Goal: Task Accomplishment & Management: Manage account settings

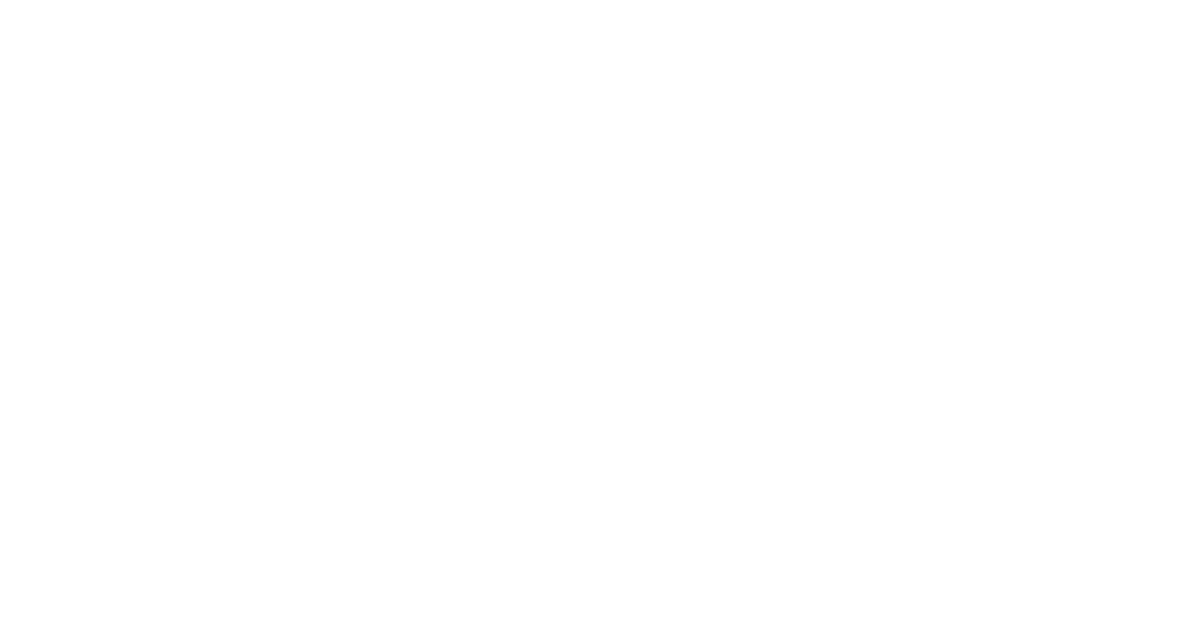
click at [381, 0] on html at bounding box center [597, 0] width 1194 height 0
click at [394, 0] on html at bounding box center [597, 0] width 1194 height 0
click at [209, 0] on html at bounding box center [597, 0] width 1194 height 0
click at [148, 0] on html at bounding box center [597, 0] width 1194 height 0
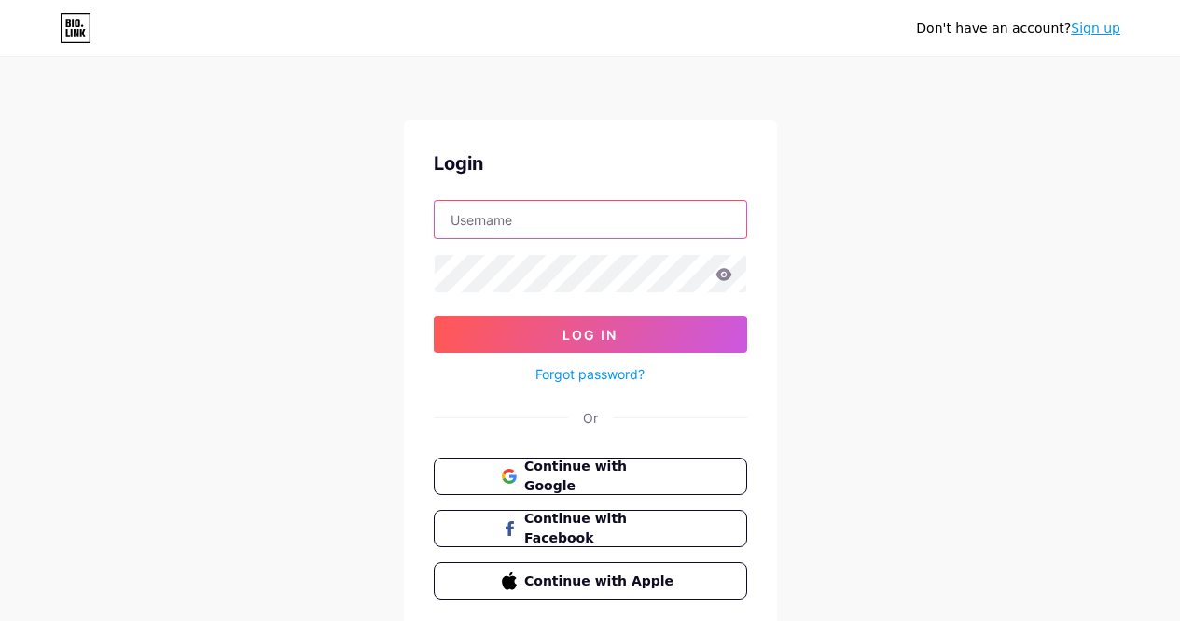
click at [486, 227] on input "text" at bounding box center [591, 219] width 312 height 37
type input "xuanhoaluckymedia@gmail.com"
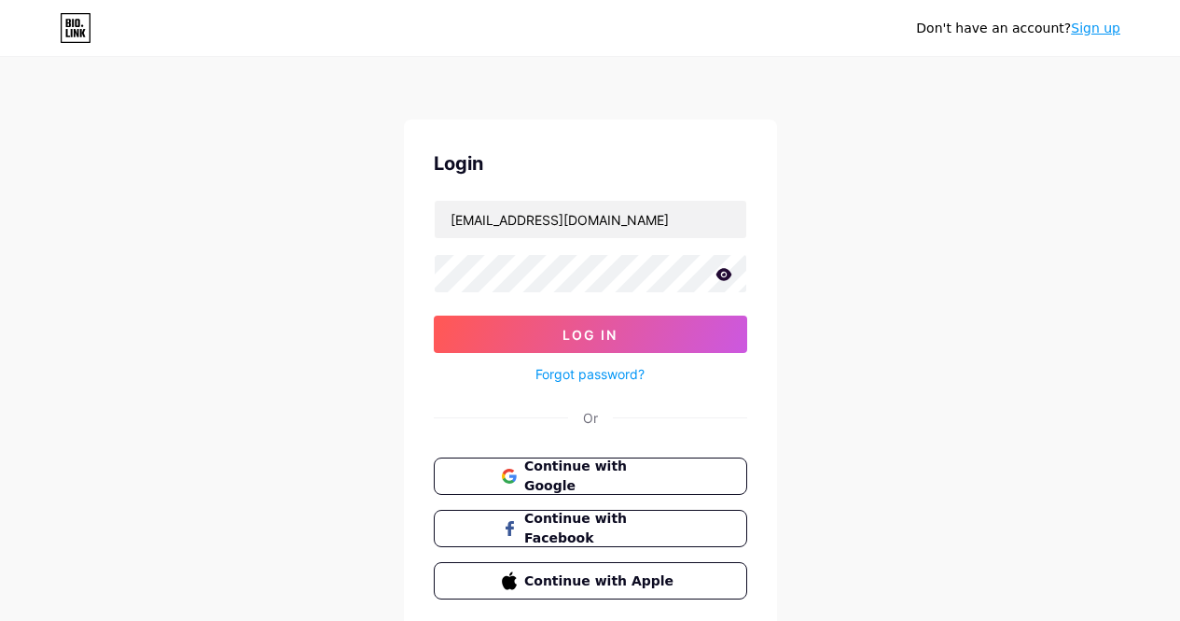
click at [726, 274] on icon at bounding box center [724, 274] width 17 height 13
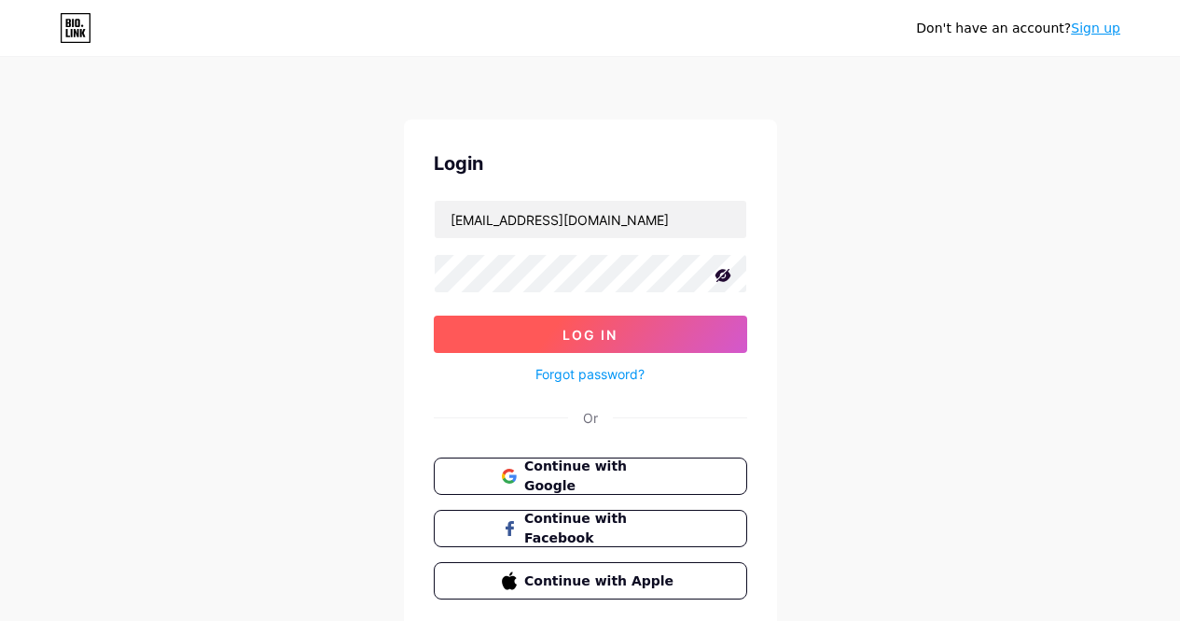
click at [573, 328] on span "Log In" at bounding box center [590, 335] width 55 height 16
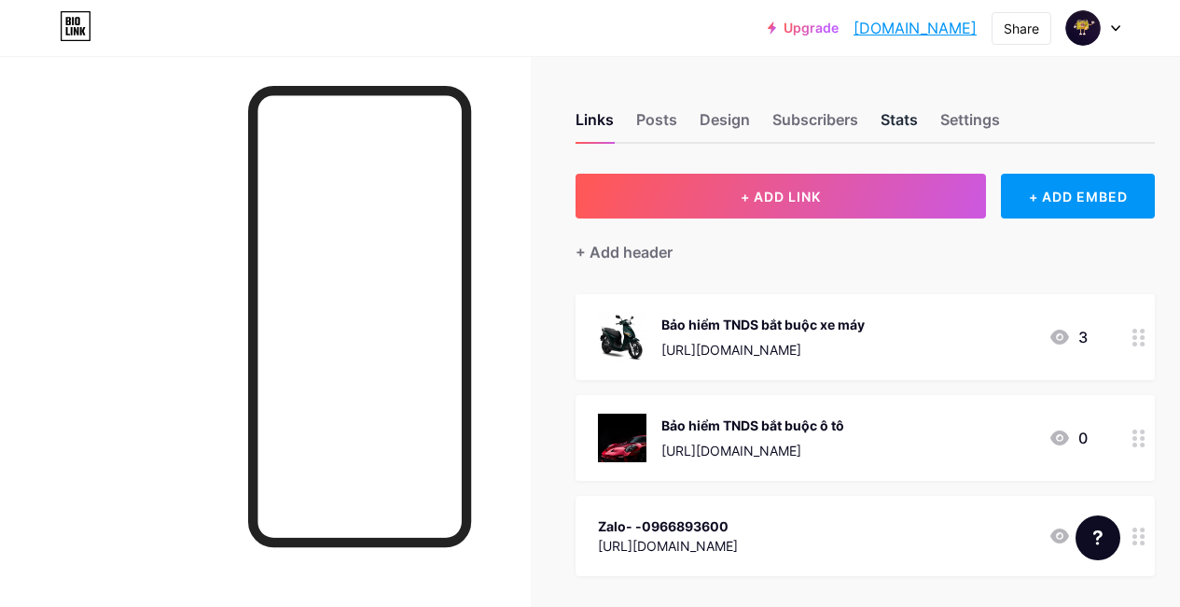
click at [897, 119] on div "Stats" at bounding box center [899, 125] width 37 height 34
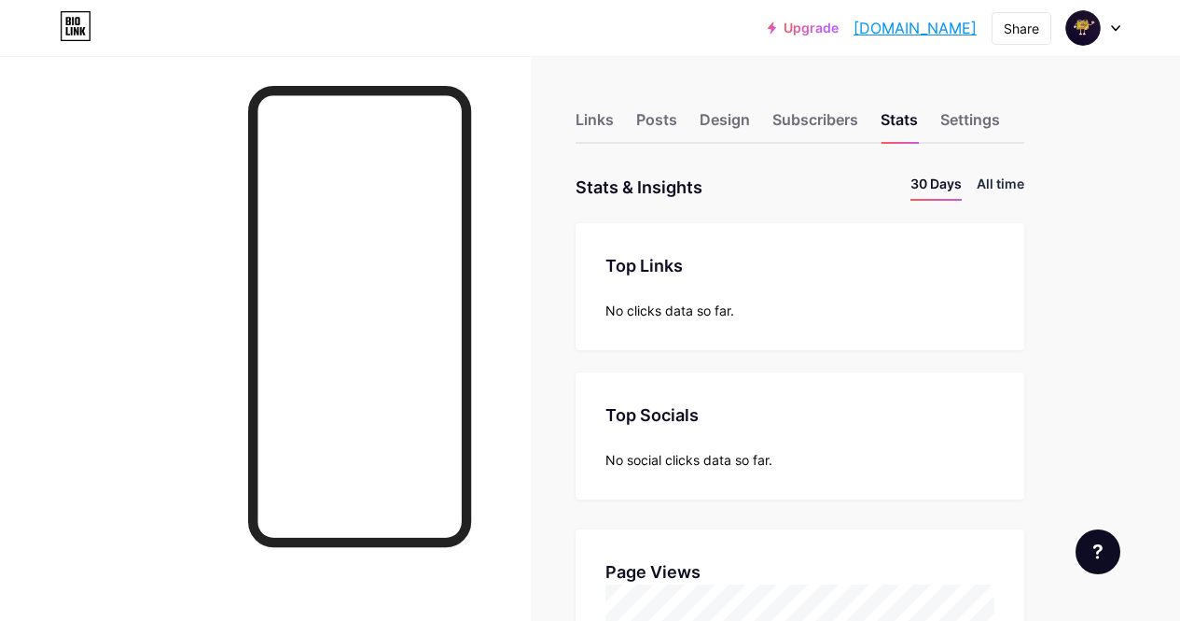
click at [998, 188] on li "All time" at bounding box center [1001, 187] width 48 height 27
click at [738, 129] on div "Design" at bounding box center [725, 125] width 50 height 34
click at [614, 135] on div "Links" at bounding box center [595, 125] width 38 height 34
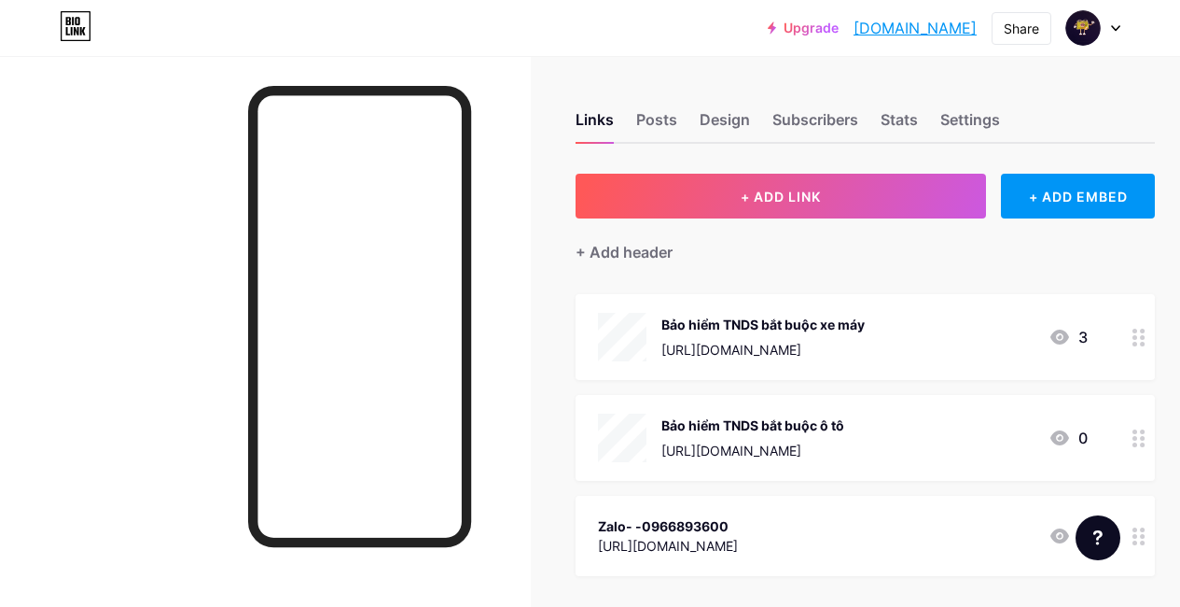
scroll to position [186, 0]
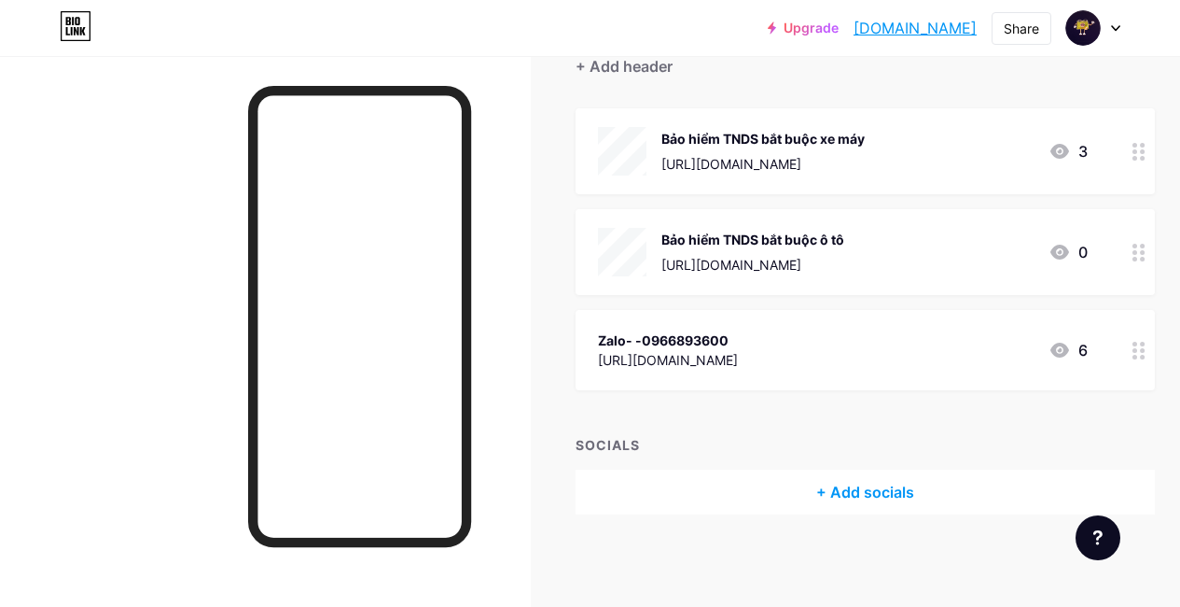
click at [1152, 355] on div at bounding box center [1140, 350] width 32 height 80
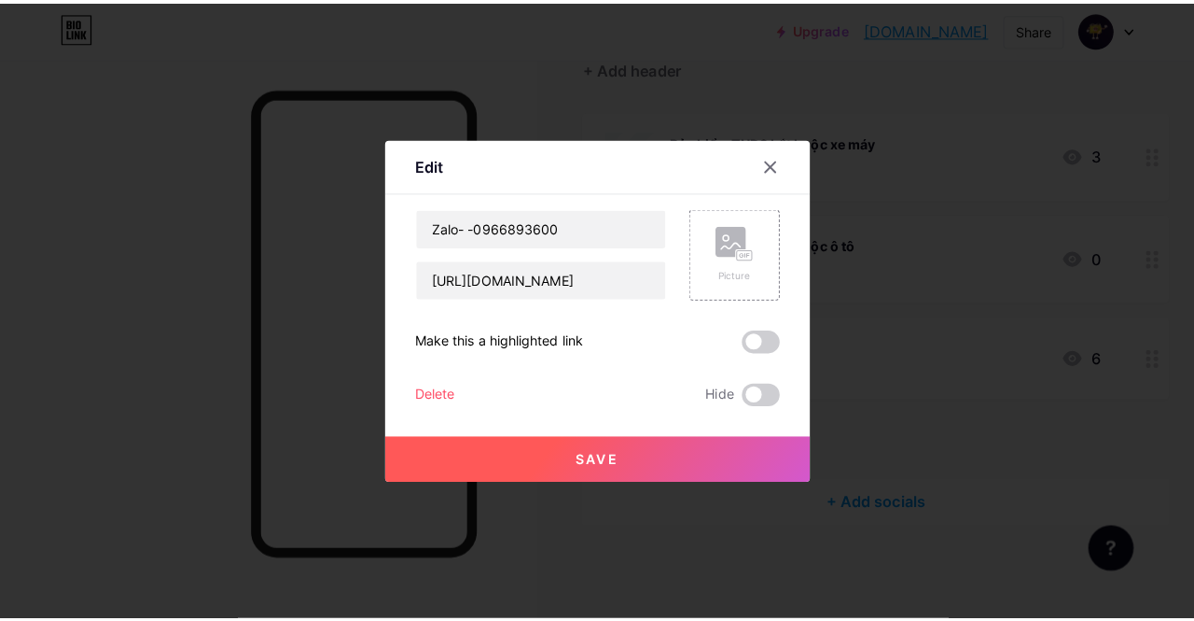
scroll to position [172, 0]
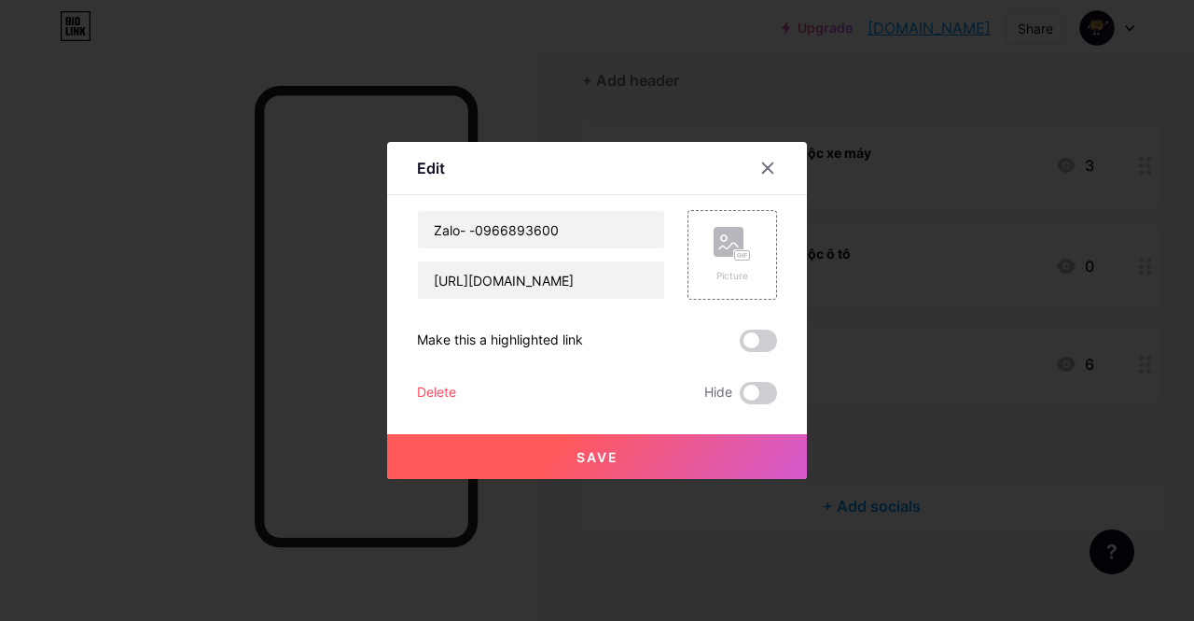
click at [441, 391] on div "Delete" at bounding box center [436, 393] width 39 height 22
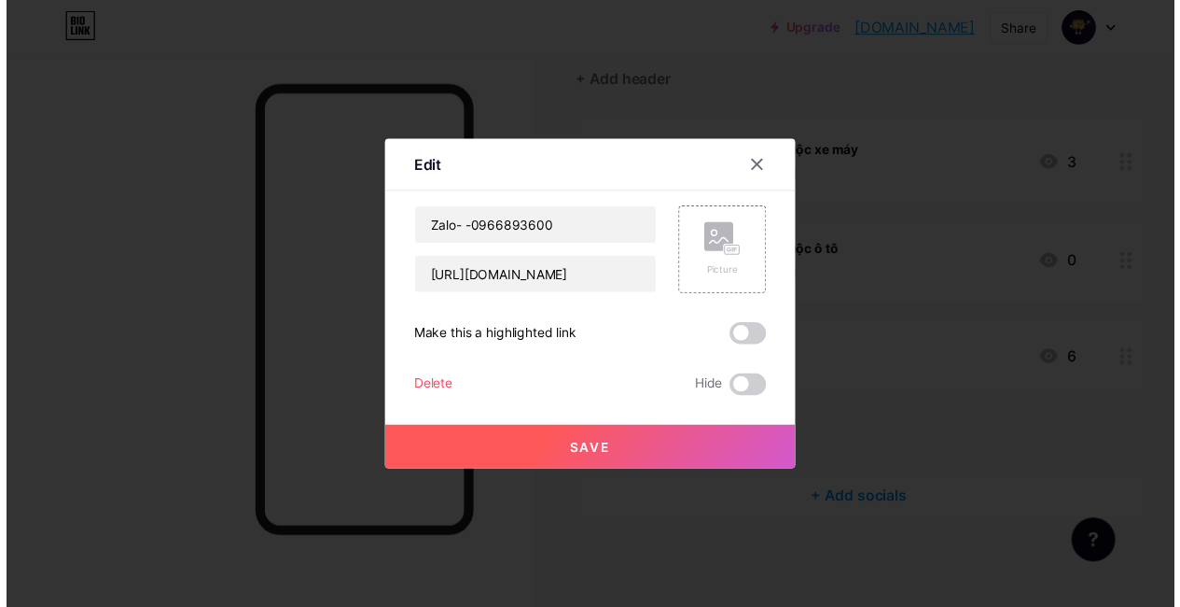
scroll to position [186, 0]
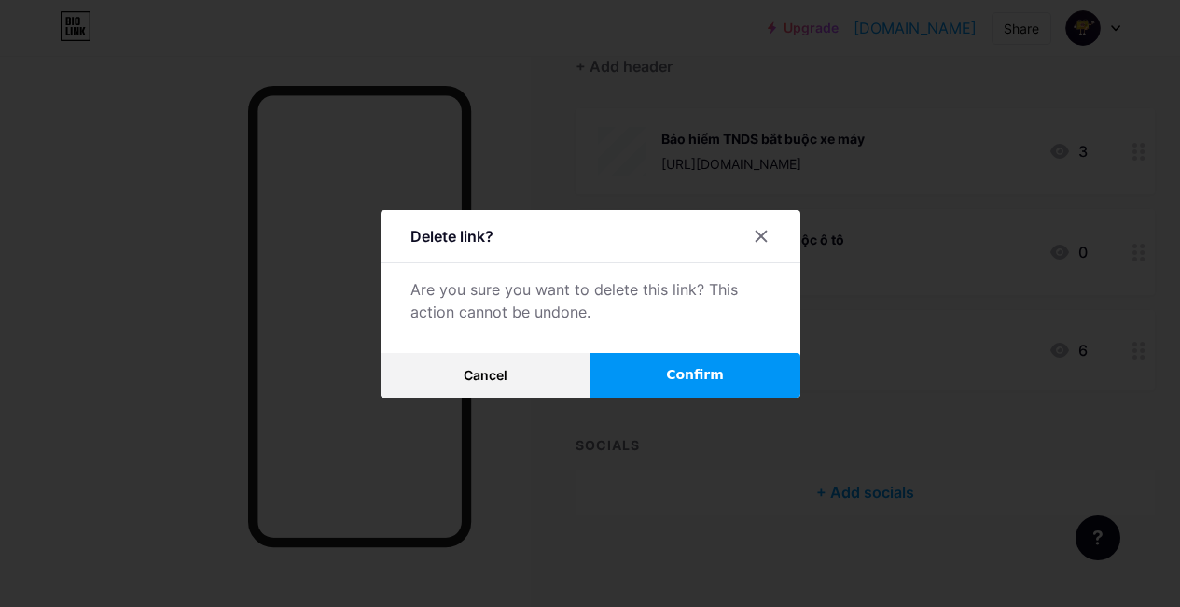
click at [714, 384] on span "Confirm" at bounding box center [695, 375] width 58 height 20
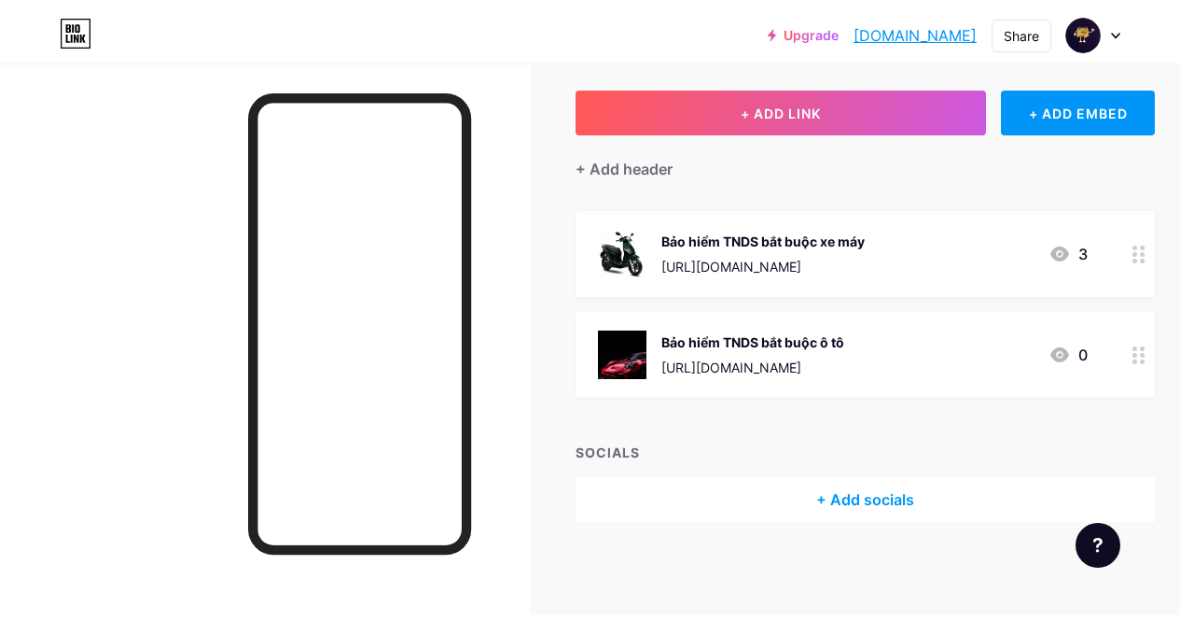
scroll to position [0, 0]
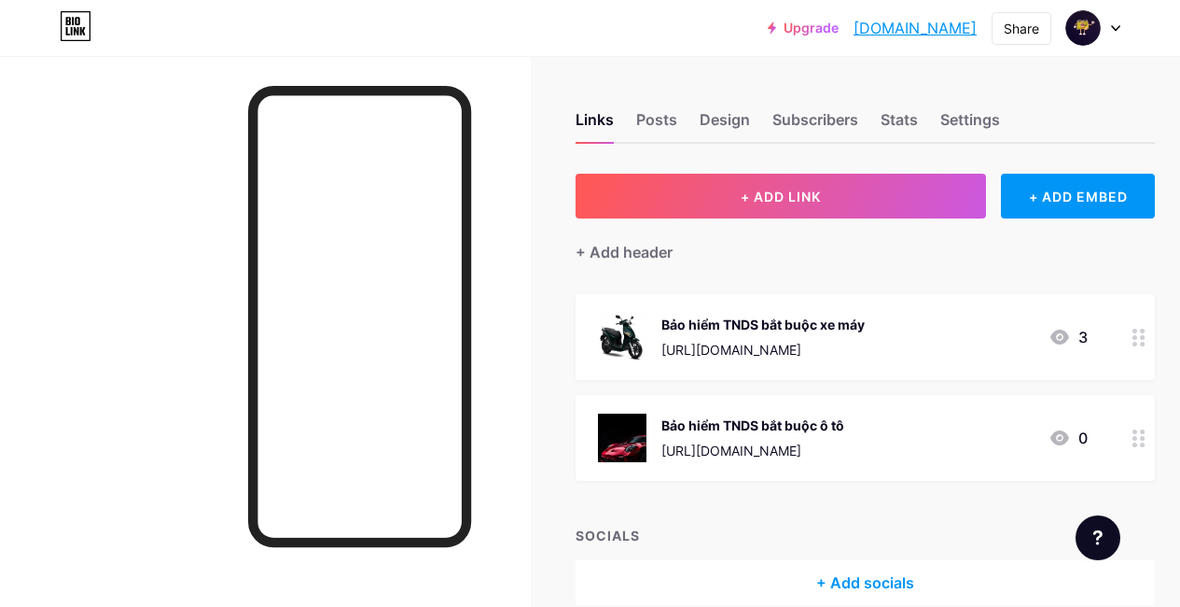
click at [769, 127] on div "Links Posts Design Subscribers Stats Settings" at bounding box center [865, 110] width 579 height 65
click at [721, 112] on div "Design" at bounding box center [725, 125] width 50 height 34
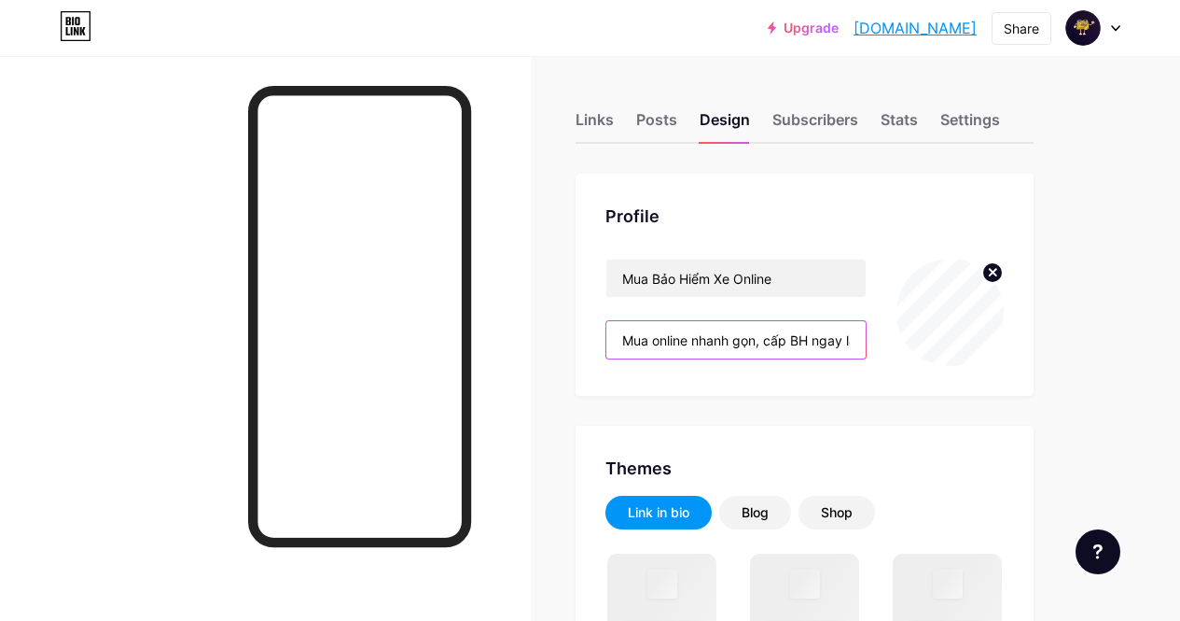
click at [824, 349] on input "Mua online nhanh gọn, cấp BH ngay lập tức, đầy đủ pháp lý, không sợ bị phạt, gi…" at bounding box center [736, 339] width 259 height 37
drag, startPoint x: 824, startPoint y: 339, endPoint x: 995, endPoint y: 350, distance: 171.1
click at [995, 350] on div "Mua Bảo Hiểm Xe Online Mua online nhanh gọn, cấp BH ngay lập tức, đầy đủ pháp l…" at bounding box center [805, 311] width 398 height 107
click at [752, 338] on input "Mua online nhanh gọn, cấp BH ngay lập tức, đầy đủ pháp lý, không sợ bị phạt, gi…" at bounding box center [736, 339] width 259 height 37
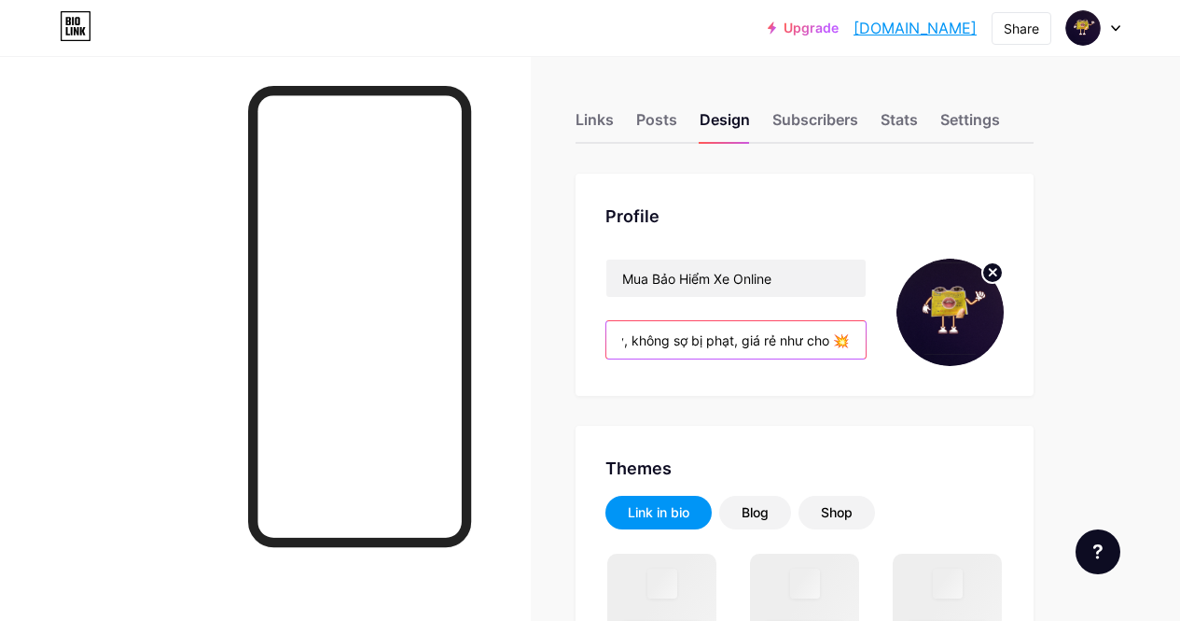
scroll to position [0, 293]
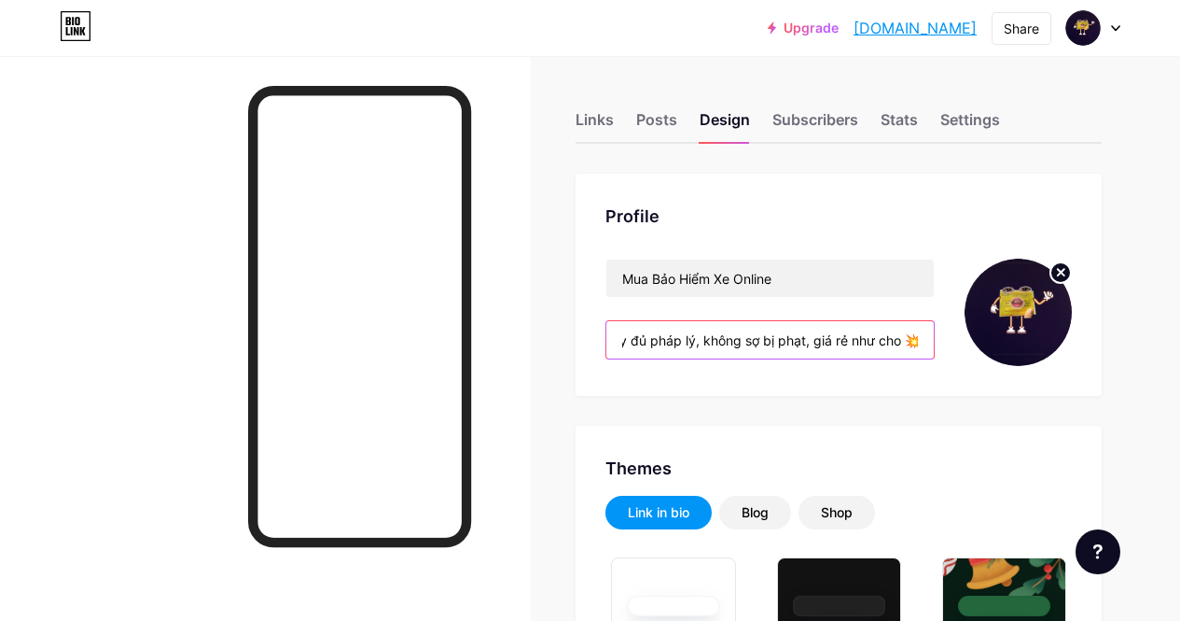
drag, startPoint x: 742, startPoint y: 342, endPoint x: 779, endPoint y: 344, distance: 37.4
click at [779, 344] on input "Mua online nhanh gọn, cấp BH ngay lập tức, đầy đủ pháp lý, không sợ bị phạt, gi…" at bounding box center [771, 339] width 328 height 37
click at [824, 345] on input "Mua online nhanh gọn, cấp BH ngay lập tức, đầy đủ pháp lý, không sợ bị phạt, gi…" at bounding box center [771, 339] width 328 height 37
drag, startPoint x: 816, startPoint y: 339, endPoint x: 876, endPoint y: 343, distance: 60.8
click at [876, 343] on input "Mua online nhanh gọn, cấp BH ngay lập tức, đầy đủ pháp lý, không sợ bị phạt, gi…" at bounding box center [771, 339] width 328 height 37
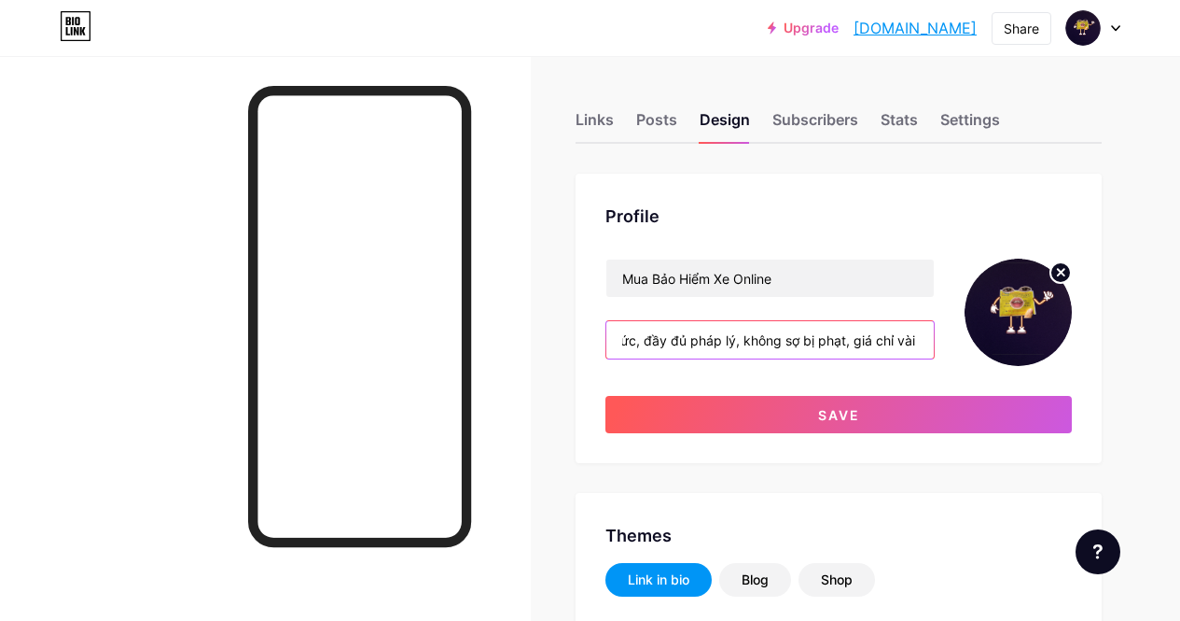
scroll to position [0, 259]
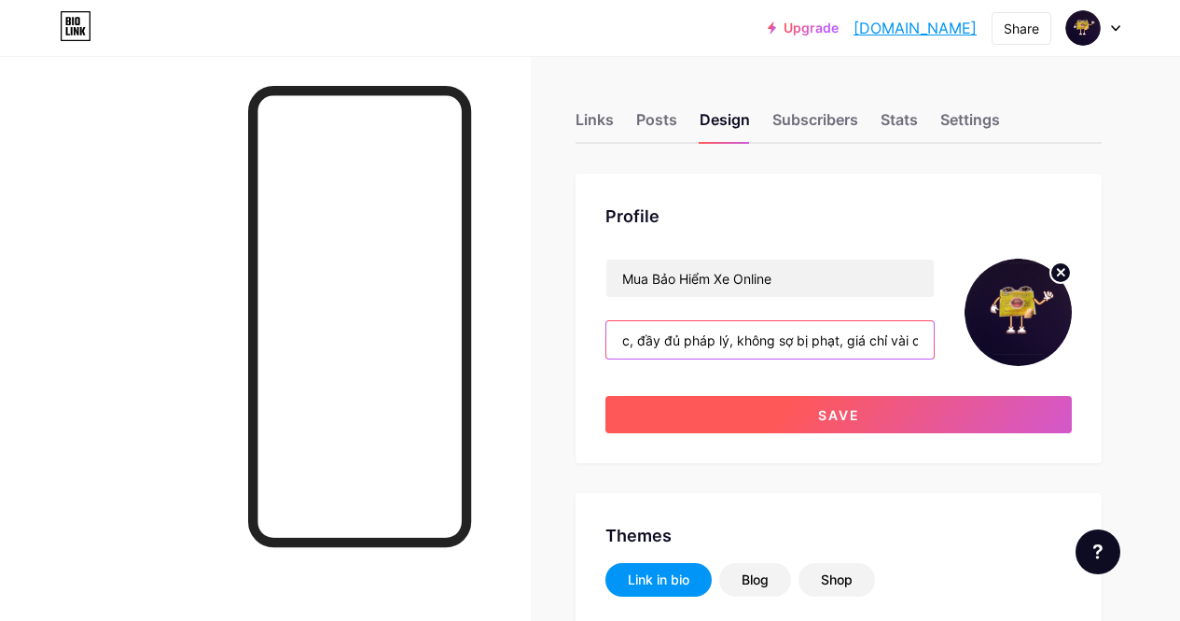
type input "Mua online nhanh gọn, cấp BH ngay lập tức, đầy đủ pháp lý, không sợ bị phạt, gi…"
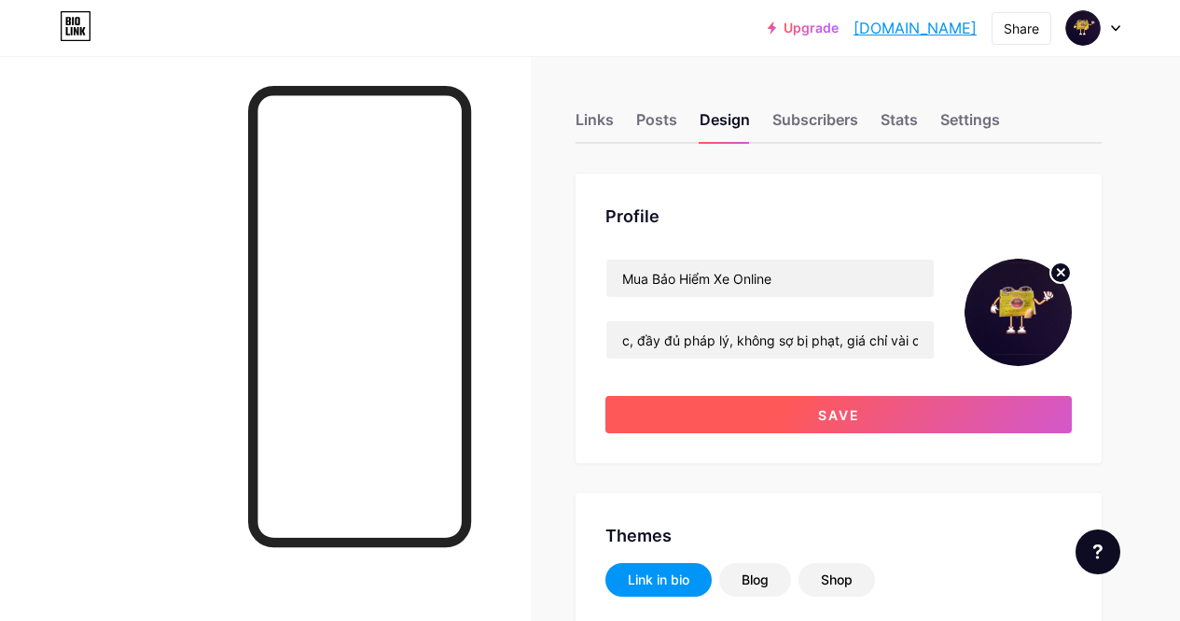
click at [847, 412] on span "Save" at bounding box center [839, 415] width 42 height 16
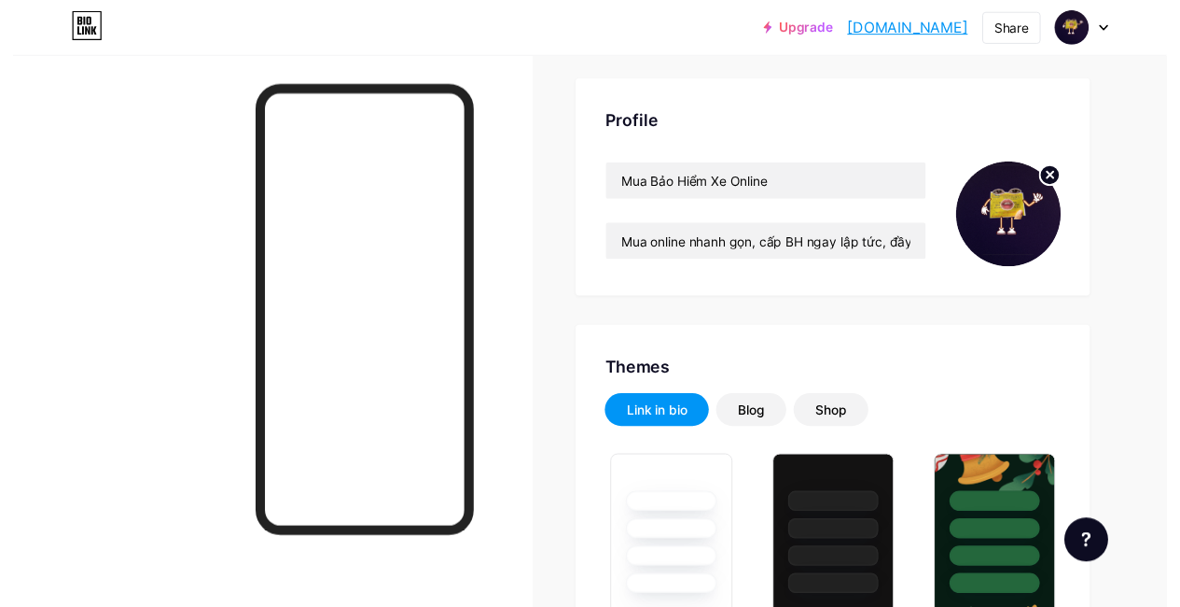
scroll to position [0, 0]
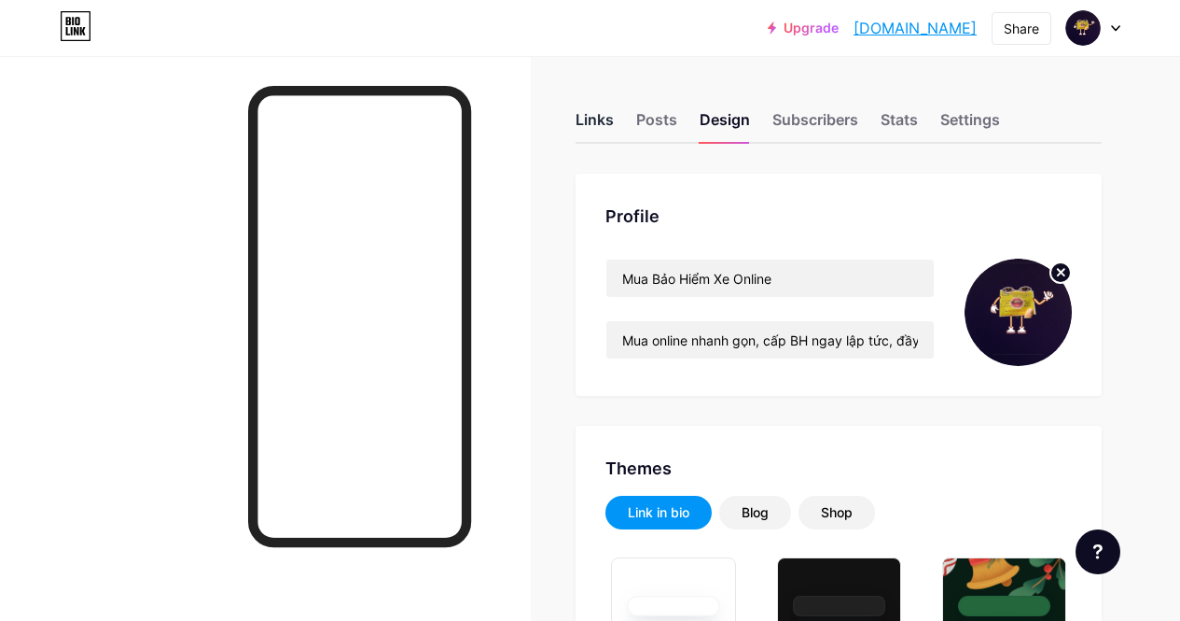
click at [599, 116] on div "Links" at bounding box center [595, 125] width 38 height 34
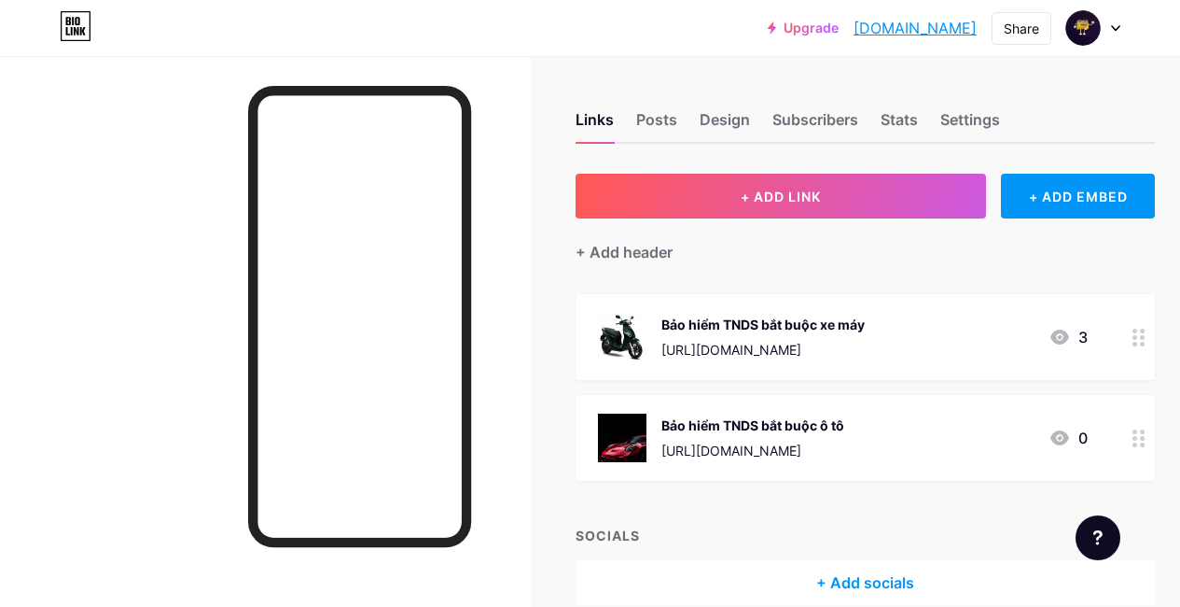
drag, startPoint x: 473, startPoint y: 354, endPoint x: 516, endPoint y: 272, distance: 92.7
click at [516, 272] on div at bounding box center [265, 359] width 531 height 607
click at [1149, 346] on div at bounding box center [1140, 337] width 32 height 86
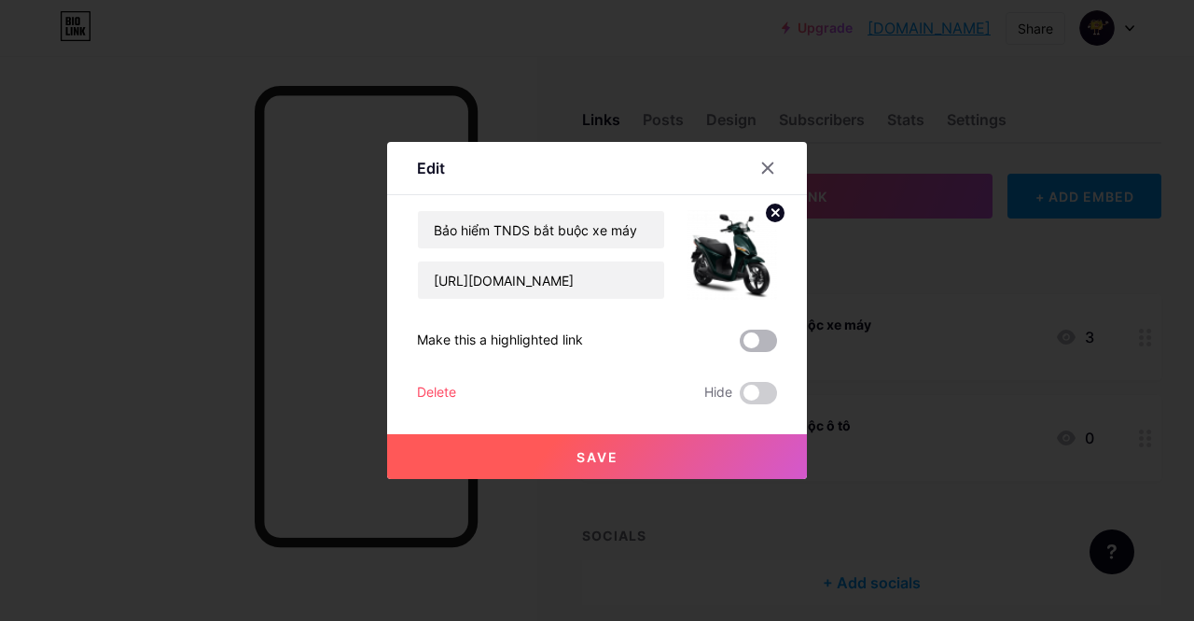
click at [772, 336] on span at bounding box center [758, 340] width 37 height 22
click at [740, 345] on input "checkbox" at bounding box center [740, 345] width 0 height 0
click at [773, 168] on icon at bounding box center [768, 168] width 15 height 15
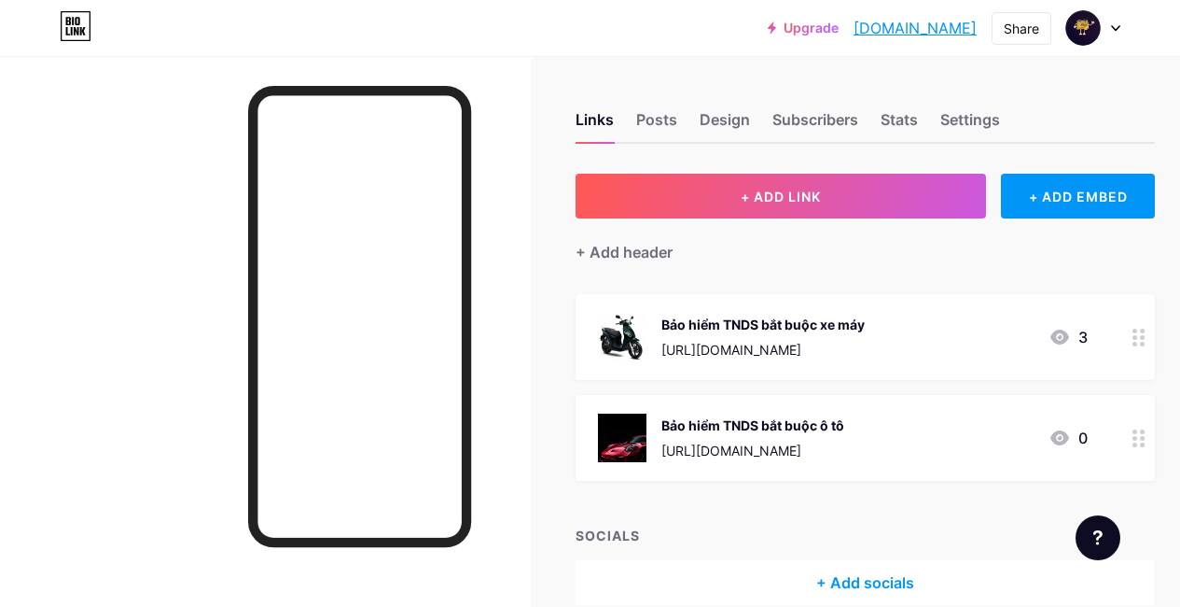
scroll to position [91, 0]
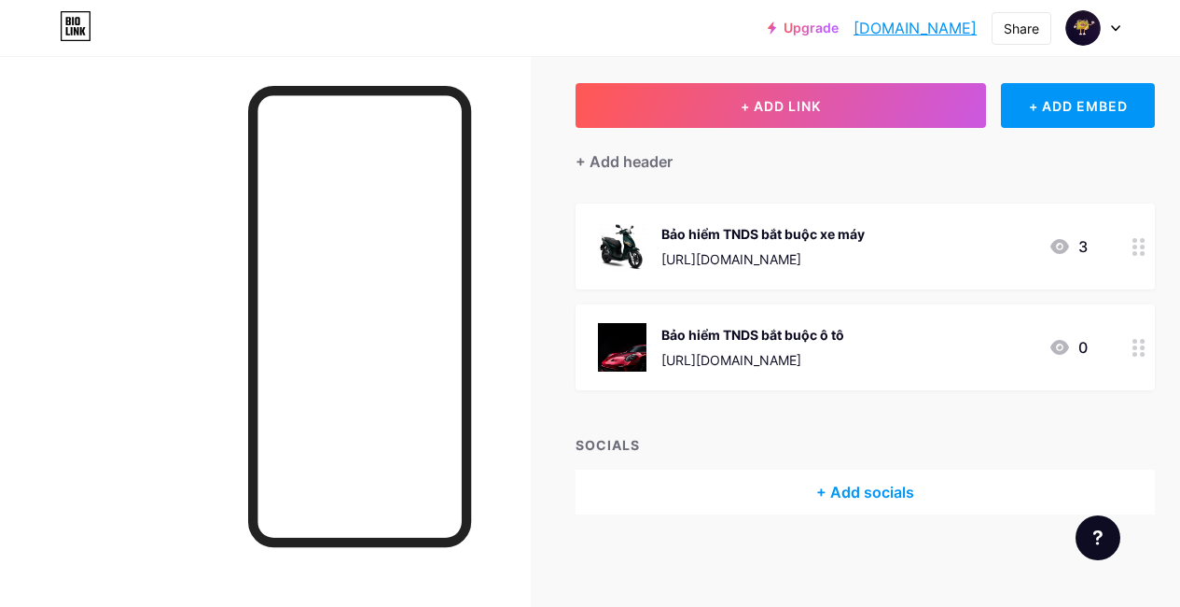
click at [1138, 237] on div at bounding box center [1140, 246] width 32 height 86
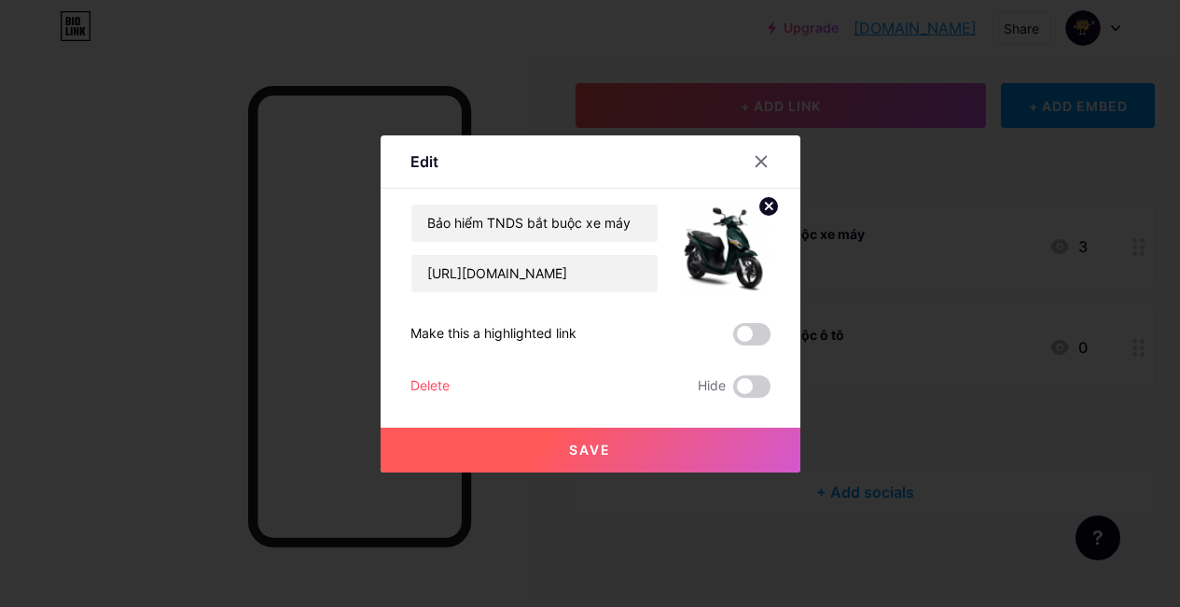
scroll to position [77, 0]
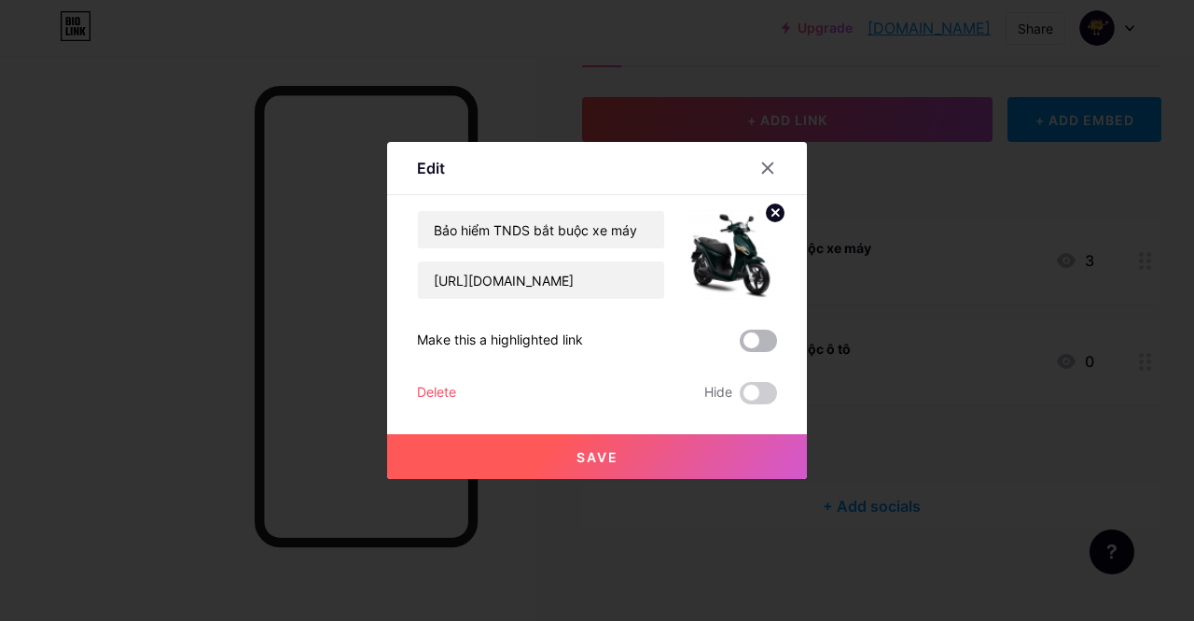
click at [755, 332] on span at bounding box center [758, 340] width 37 height 22
click at [740, 345] on input "checkbox" at bounding box center [740, 345] width 0 height 0
click at [650, 466] on button "Save" at bounding box center [597, 456] width 420 height 45
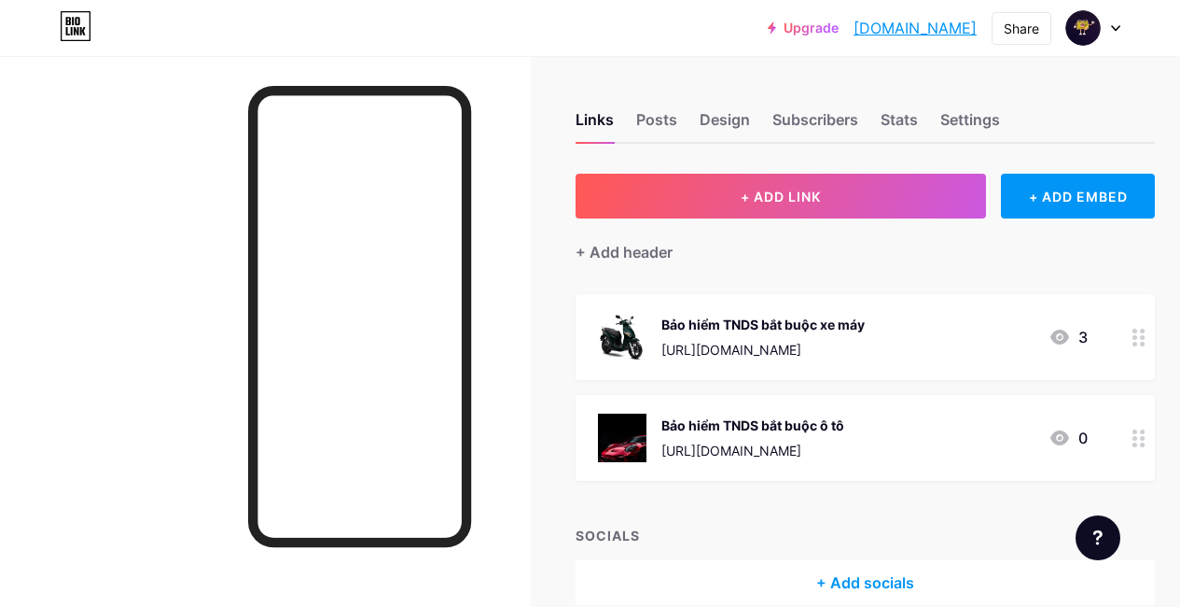
scroll to position [91, 0]
